Goal: Task Accomplishment & Management: Use online tool/utility

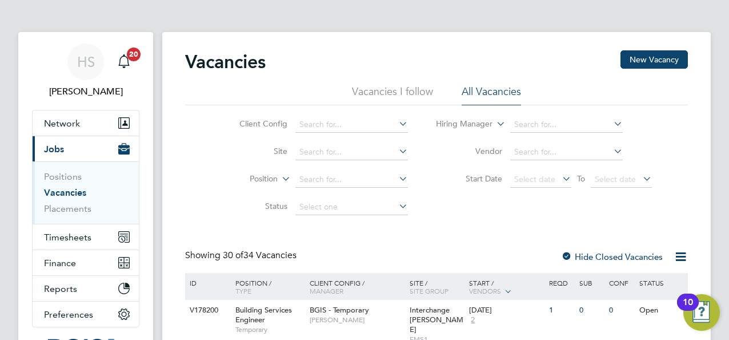
click at [676, 257] on icon at bounding box center [681, 256] width 14 height 14
drag, startPoint x: 56, startPoint y: 207, endPoint x: 47, endPoint y: 205, distance: 9.4
click at [55, 207] on link "Placements" at bounding box center [67, 208] width 47 height 11
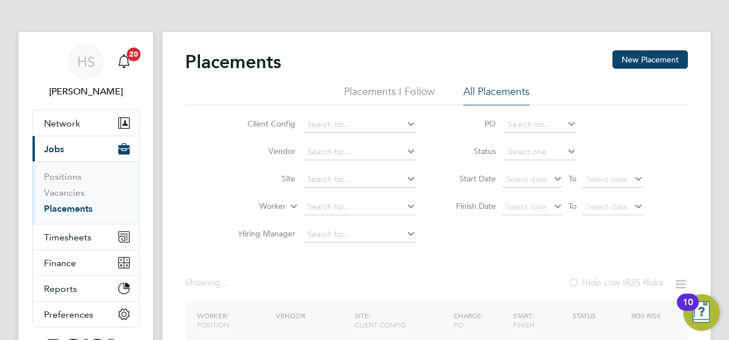
click at [520, 153] on input at bounding box center [540, 152] width 73 height 16
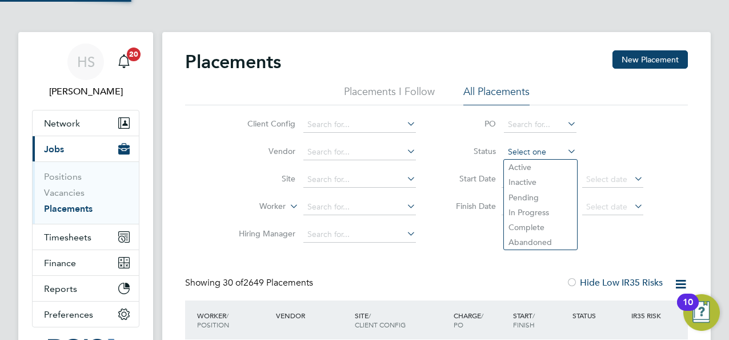
click at [520, 151] on input at bounding box center [540, 152] width 73 height 16
click at [513, 168] on li "Active" at bounding box center [540, 166] width 73 height 15
type input "Active"
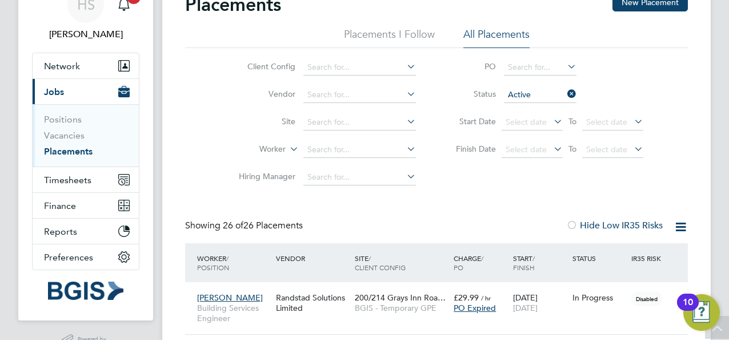
click at [683, 227] on icon at bounding box center [681, 226] width 14 height 14
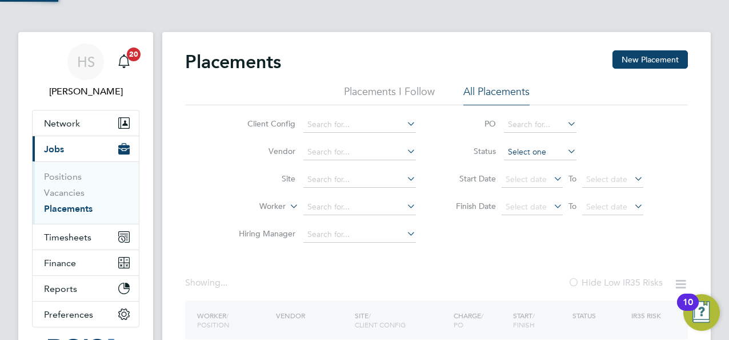
click at [538, 148] on input at bounding box center [540, 152] width 73 height 16
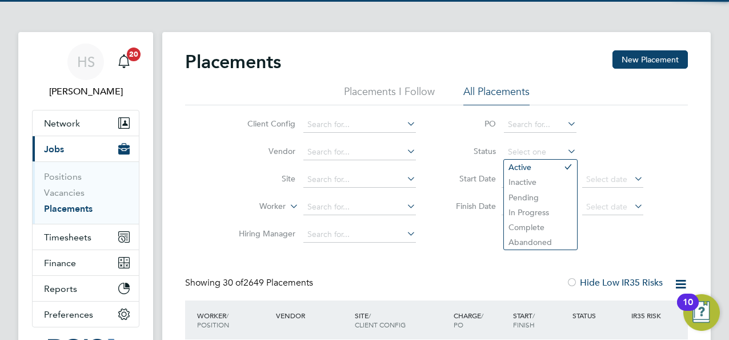
click at [680, 158] on div "Client Config Vendor Site Worker Hiring Manager PO Status Start Date Select dat…" at bounding box center [436, 176] width 503 height 143
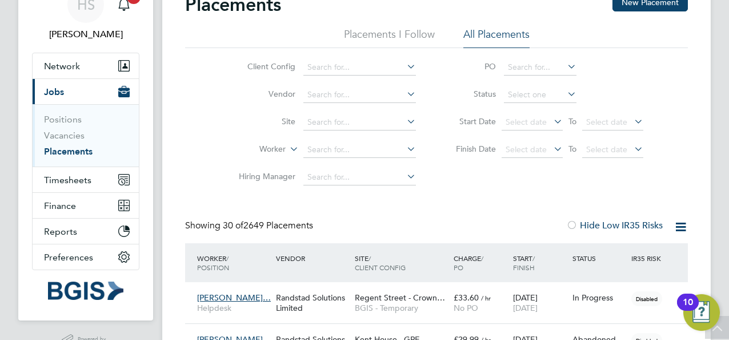
click at [552, 121] on icon at bounding box center [552, 121] width 0 height 16
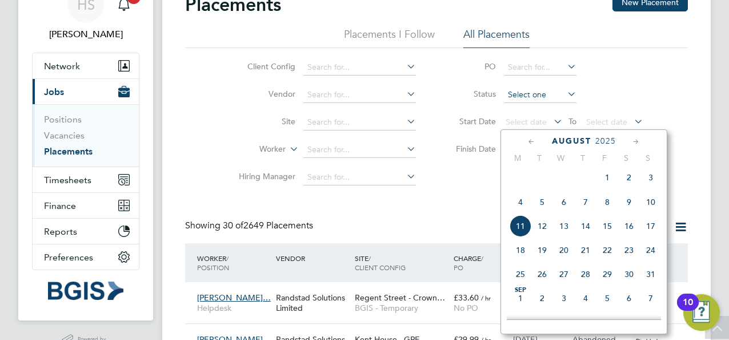
click at [529, 93] on input at bounding box center [540, 95] width 73 height 16
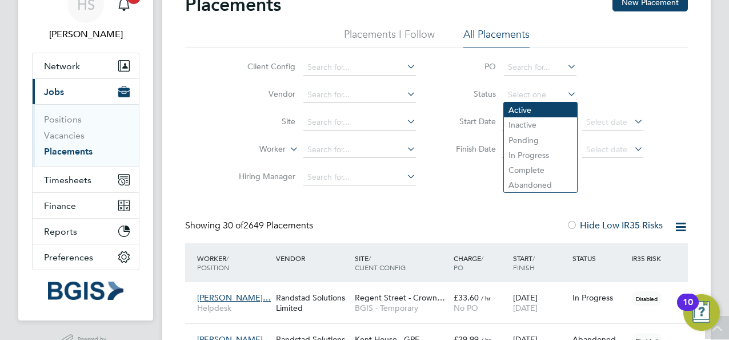
click at [537, 114] on li "Active" at bounding box center [540, 109] width 73 height 15
type input "Active"
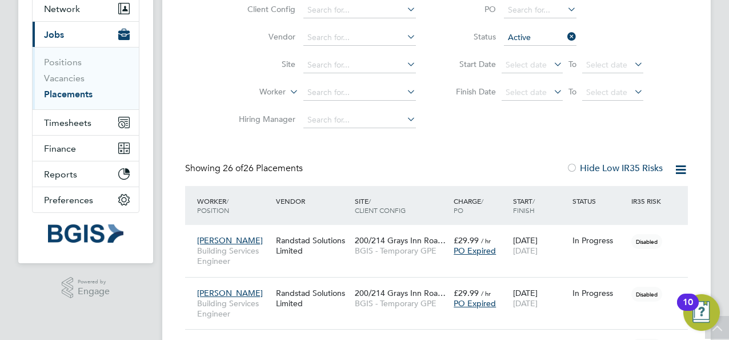
click at [677, 169] on icon at bounding box center [681, 169] width 14 height 14
click at [671, 195] on li "Download Placements Report" at bounding box center [625, 197] width 122 height 16
